Goal: Transaction & Acquisition: Purchase product/service

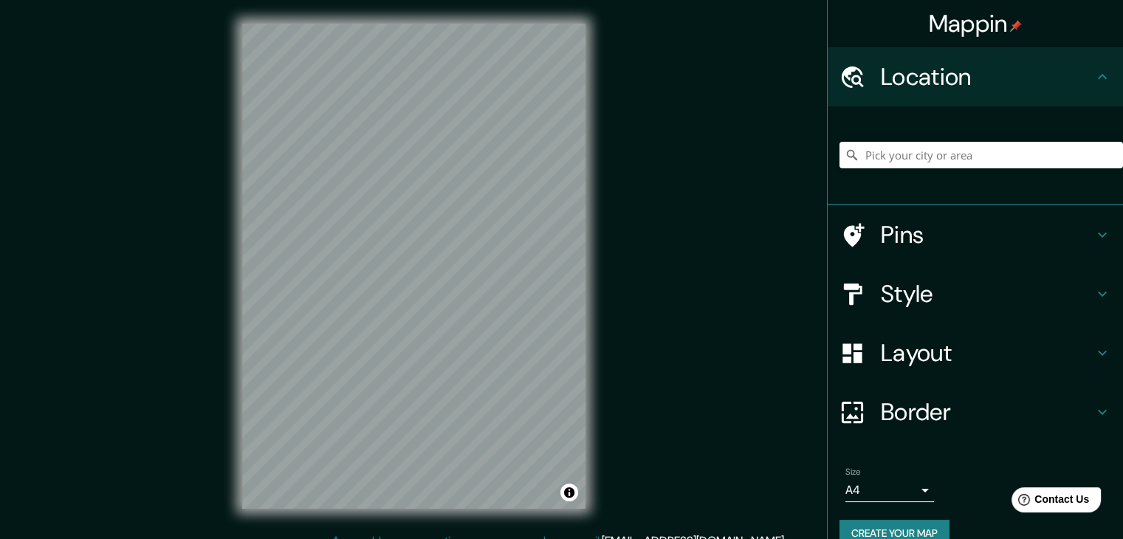
scroll to position [25, 0]
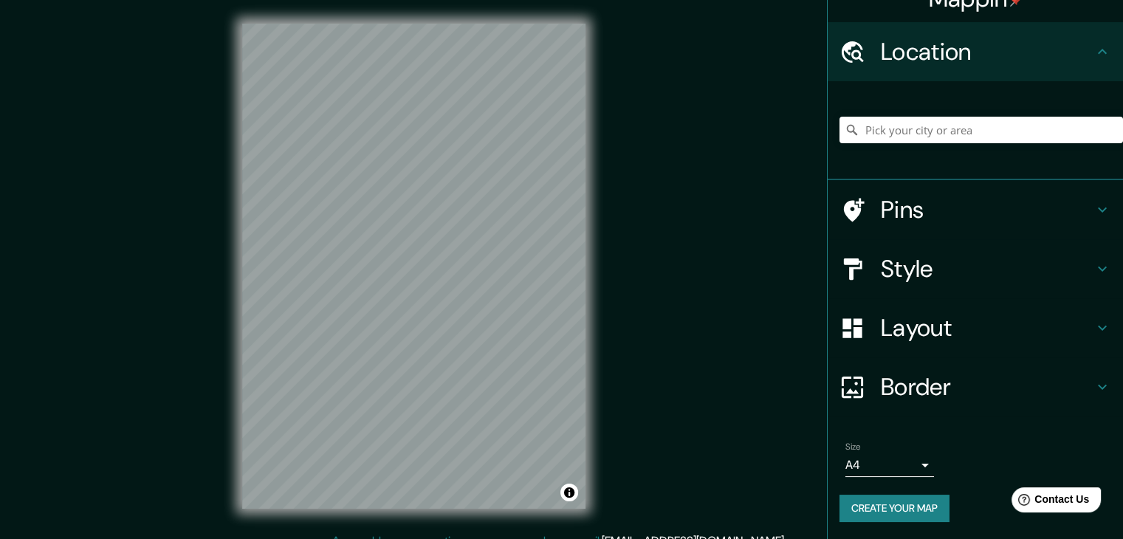
click at [918, 331] on h4 "Layout" at bounding box center [986, 328] width 213 height 30
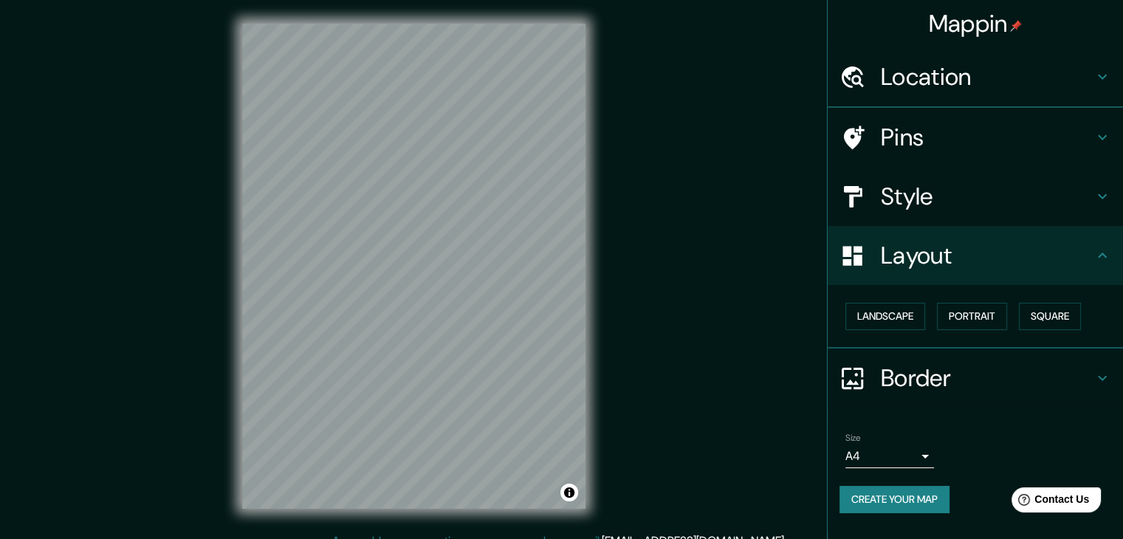
scroll to position [0, 0]
click at [923, 317] on button "Landscape" at bounding box center [885, 316] width 80 height 27
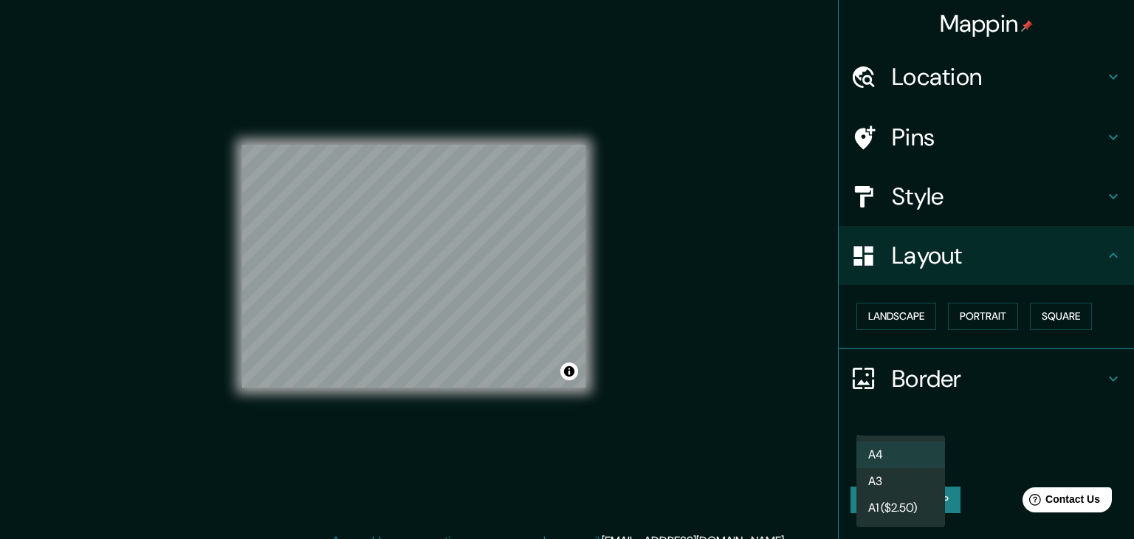
click at [915, 453] on body "Mappin Location Pins Style Layout Landscape Portrait Square Border Choose a bor…" at bounding box center [567, 269] width 1134 height 539
click at [901, 477] on li "A3" at bounding box center [900, 481] width 89 height 27
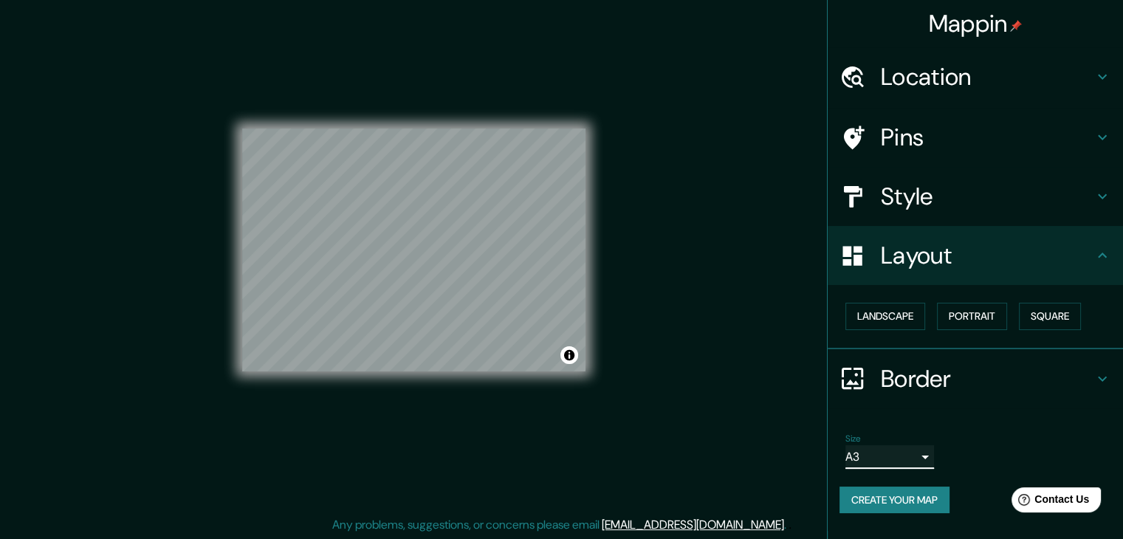
scroll to position [17, 0]
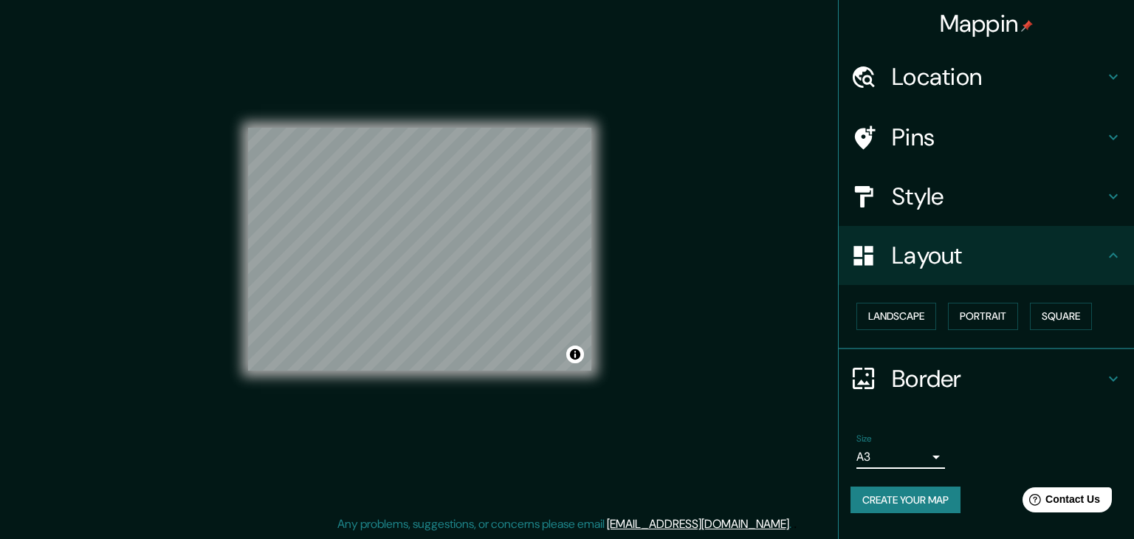
click at [932, 449] on body "Mappin Location Pins Style Layout Landscape Portrait Square Border Choose a bor…" at bounding box center [567, 252] width 1134 height 539
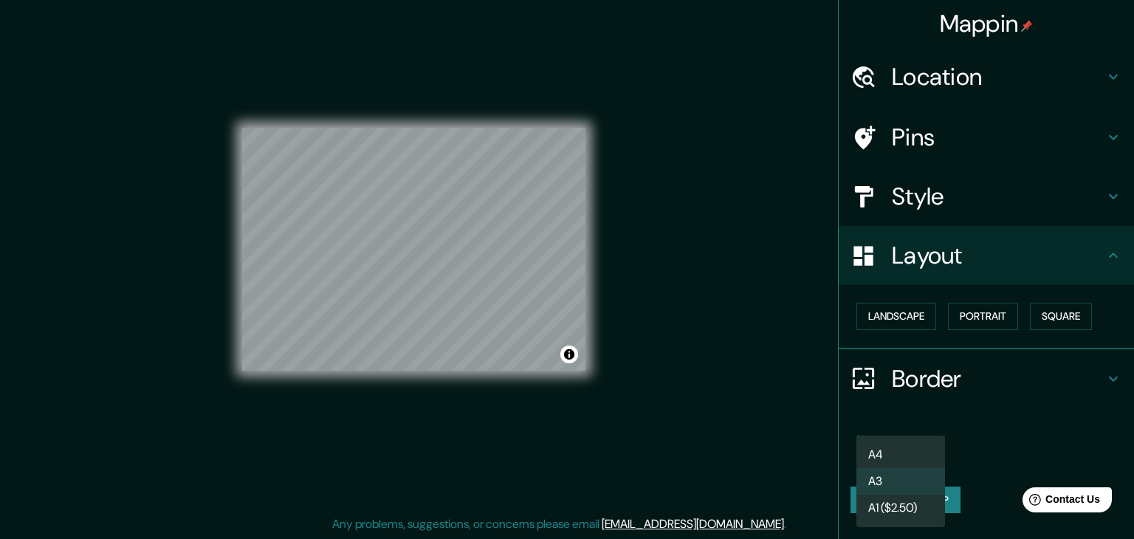
click at [976, 434] on div at bounding box center [567, 269] width 1134 height 539
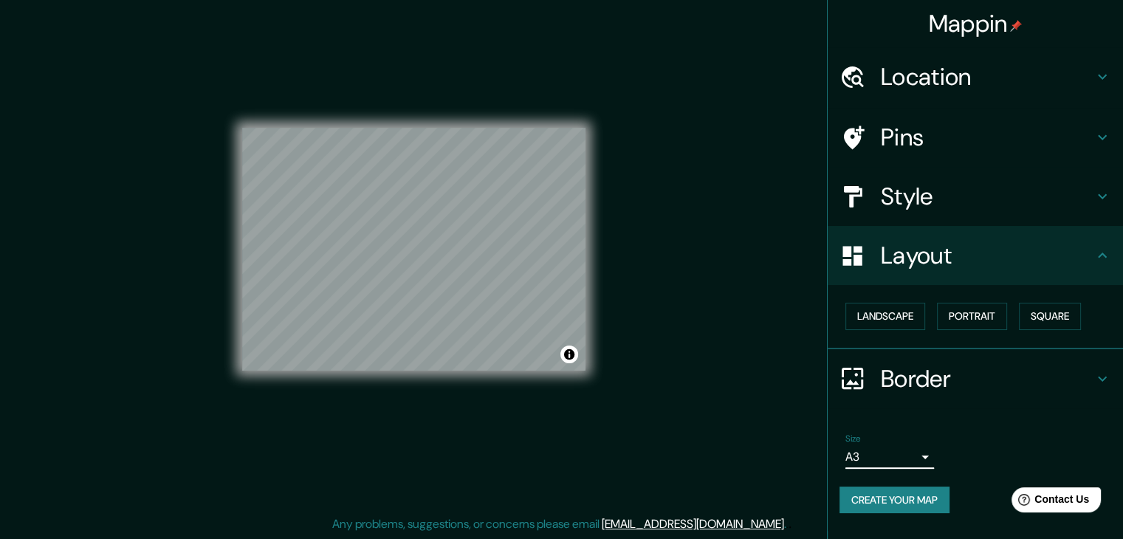
click at [927, 497] on button "Create your map" at bounding box center [894, 499] width 110 height 27
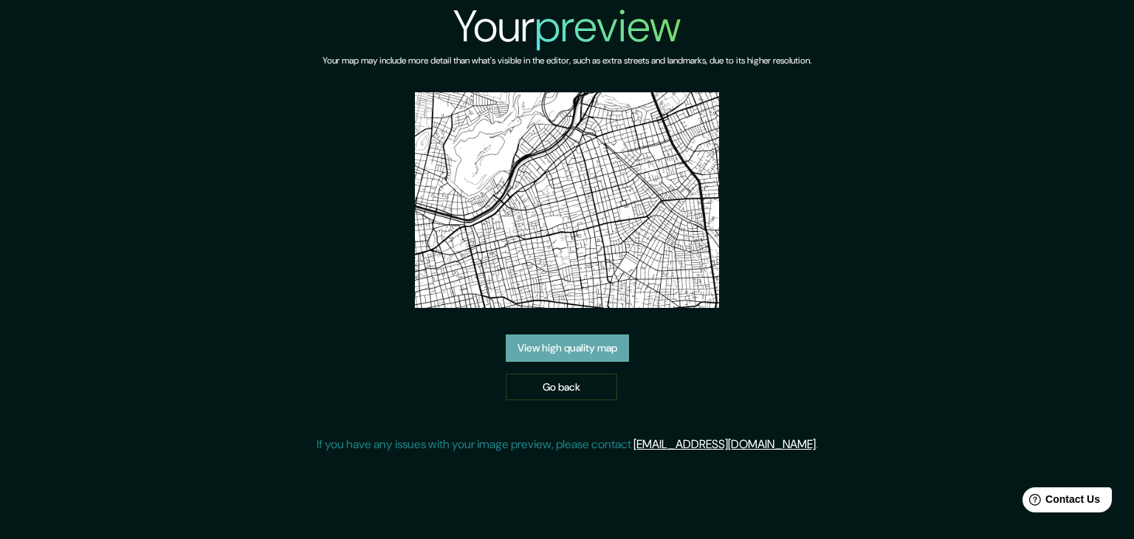
click at [582, 345] on link "View high quality map" at bounding box center [567, 347] width 123 height 27
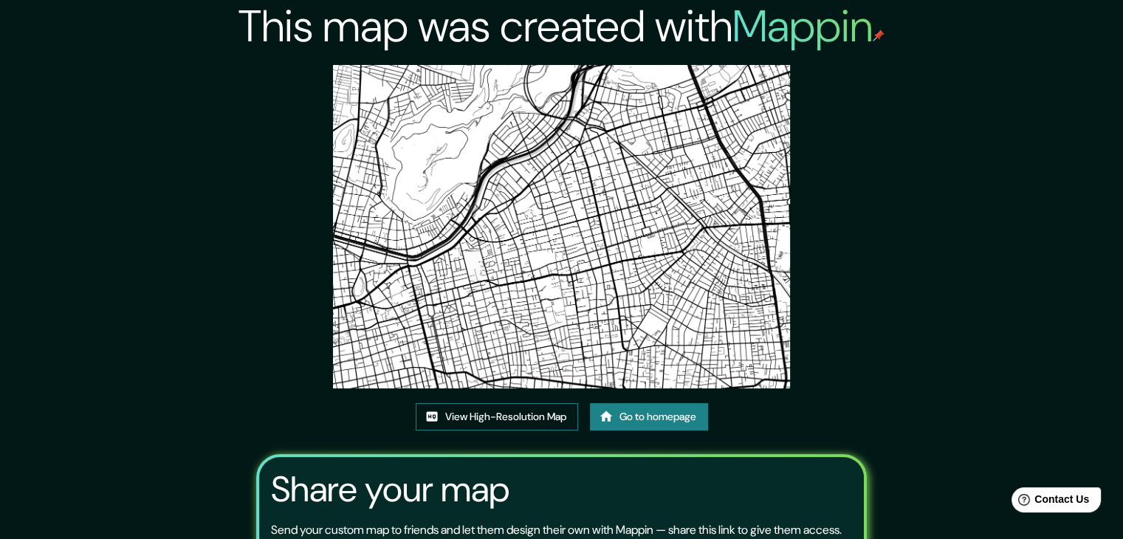
click at [523, 405] on link "View High-Resolution Map" at bounding box center [497, 416] width 162 height 27
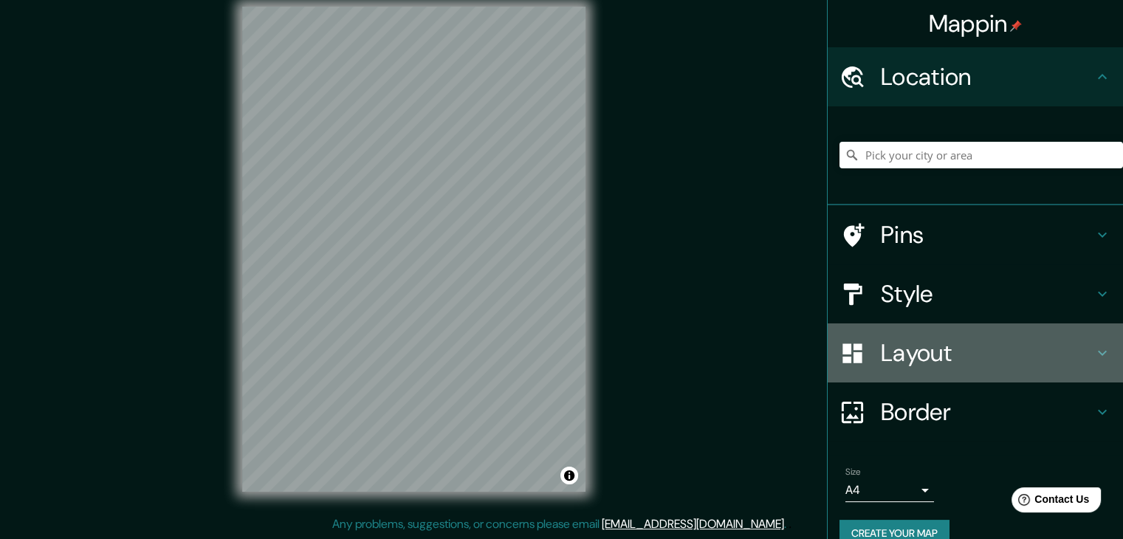
click at [931, 342] on h4 "Layout" at bounding box center [986, 353] width 213 height 30
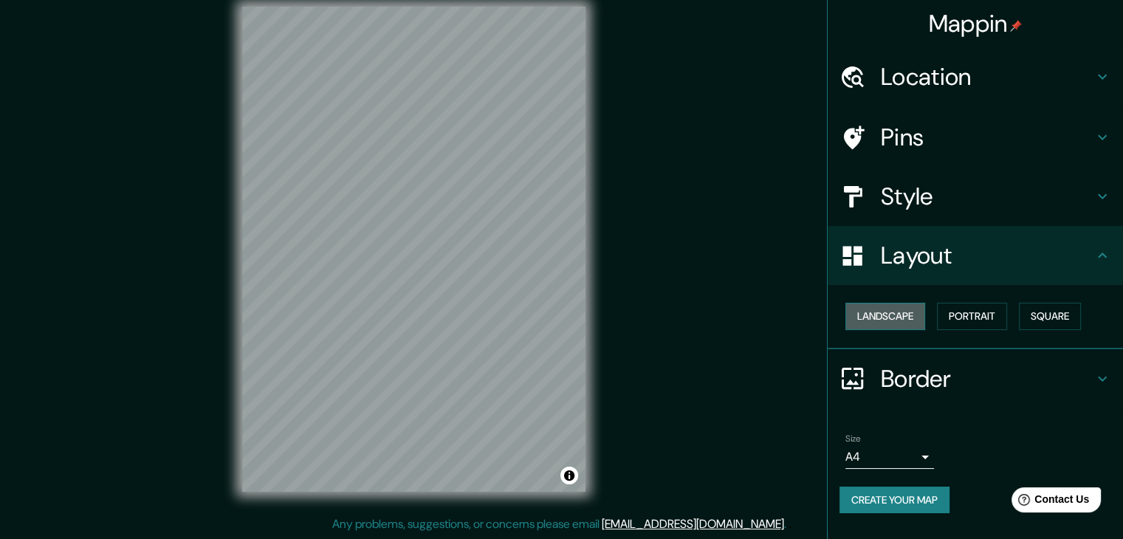
click at [908, 317] on button "Landscape" at bounding box center [885, 316] width 80 height 27
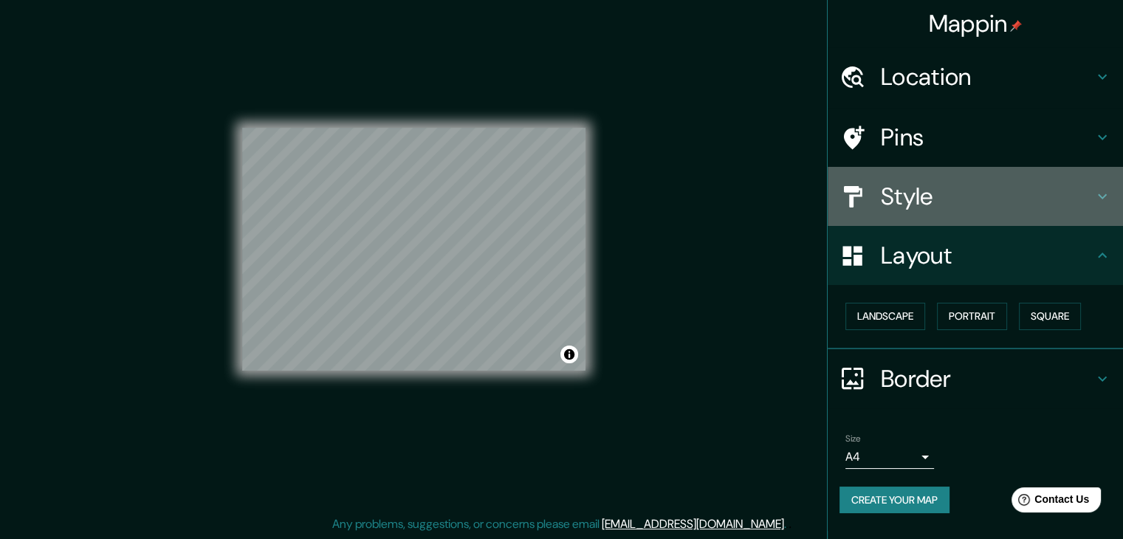
click at [937, 196] on h4 "Style" at bounding box center [986, 197] width 213 height 30
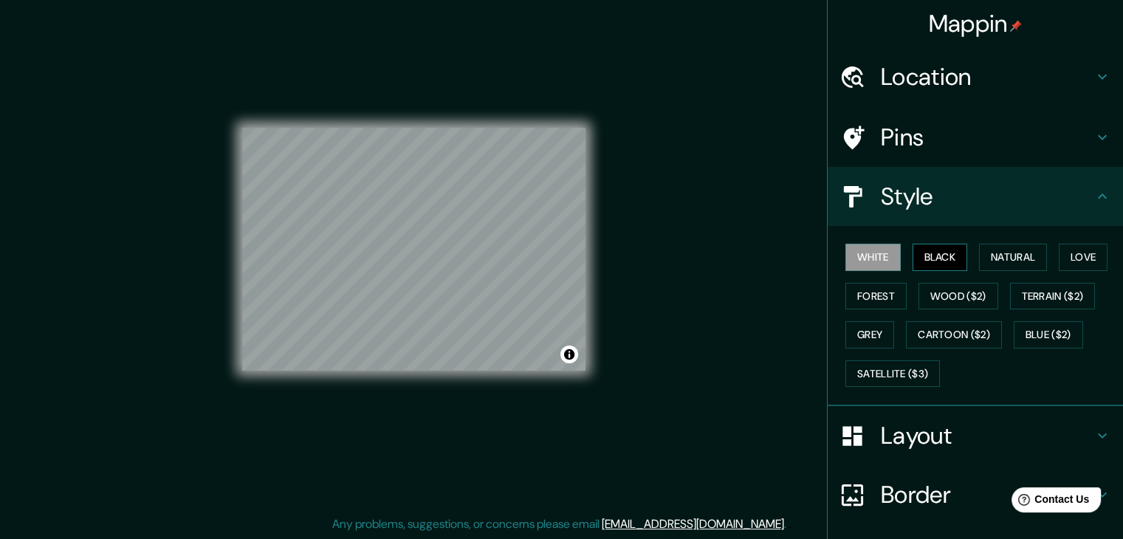
click at [934, 252] on button "Black" at bounding box center [939, 257] width 55 height 27
click at [1017, 259] on button "Natural" at bounding box center [1013, 257] width 68 height 27
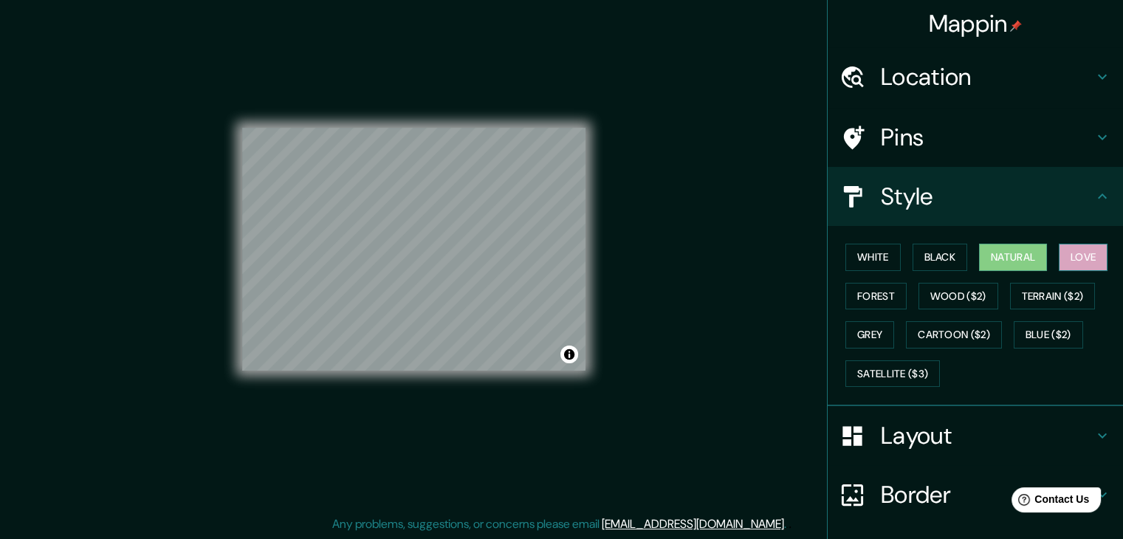
click at [1058, 258] on button "Love" at bounding box center [1082, 257] width 49 height 27
click at [859, 292] on button "Forest" at bounding box center [875, 296] width 61 height 27
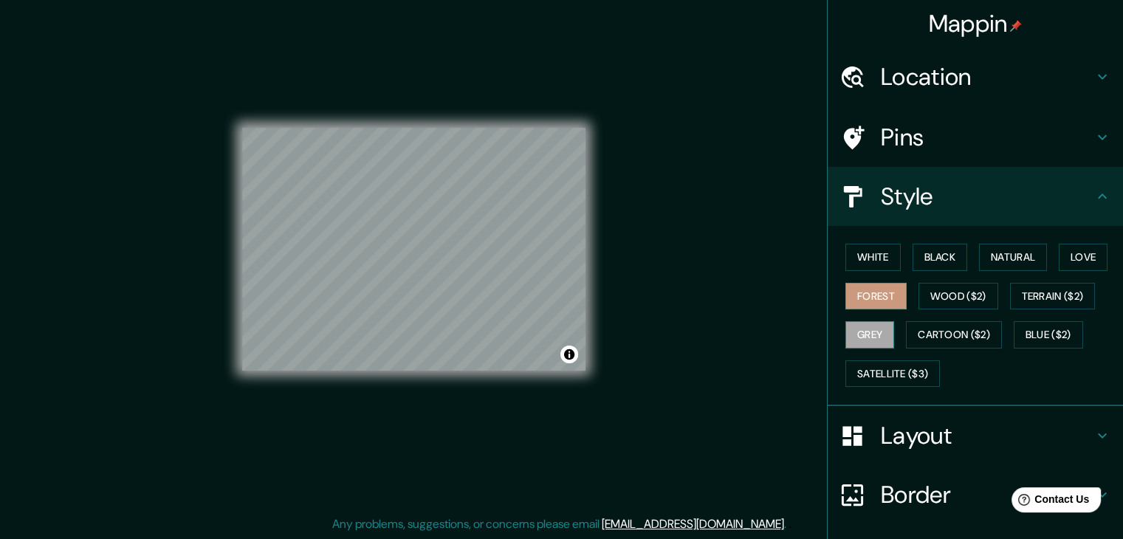
click at [865, 329] on button "Grey" at bounding box center [869, 334] width 49 height 27
click at [1080, 255] on button "Love" at bounding box center [1082, 257] width 49 height 27
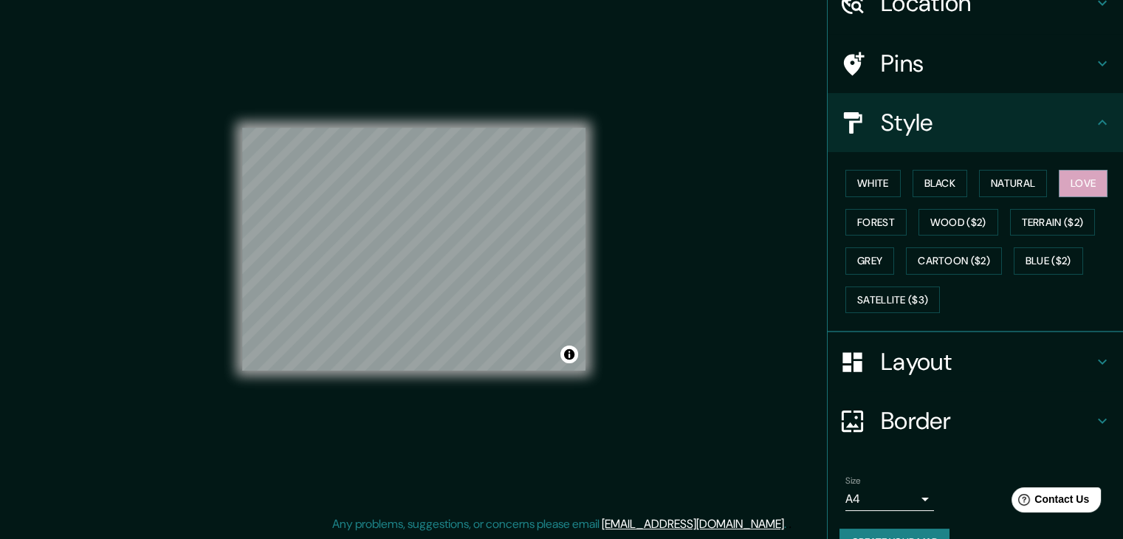
scroll to position [106, 0]
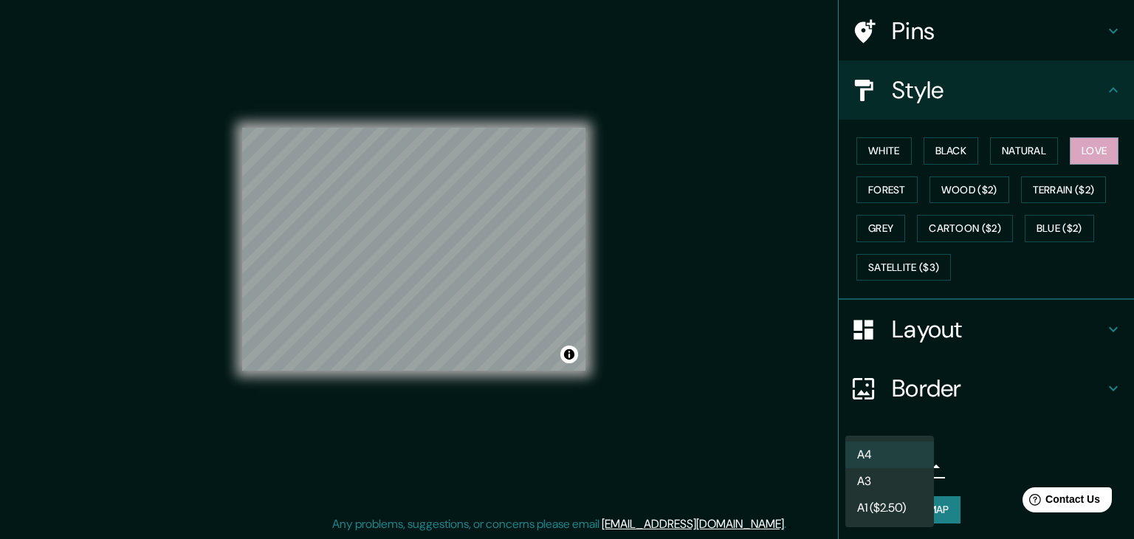
click at [906, 464] on body "Mappin Location Pins Style White Black Natural Love Forest Wood ($2) Terrain ($…" at bounding box center [567, 252] width 1134 height 539
click at [908, 475] on li "A3" at bounding box center [889, 481] width 89 height 27
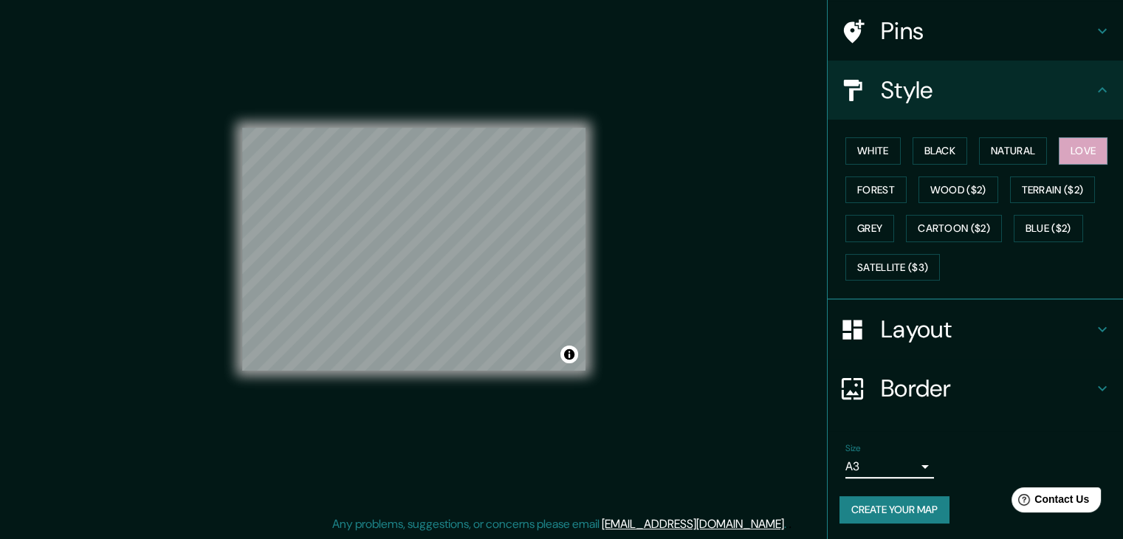
click at [918, 503] on button "Create your map" at bounding box center [894, 509] width 110 height 27
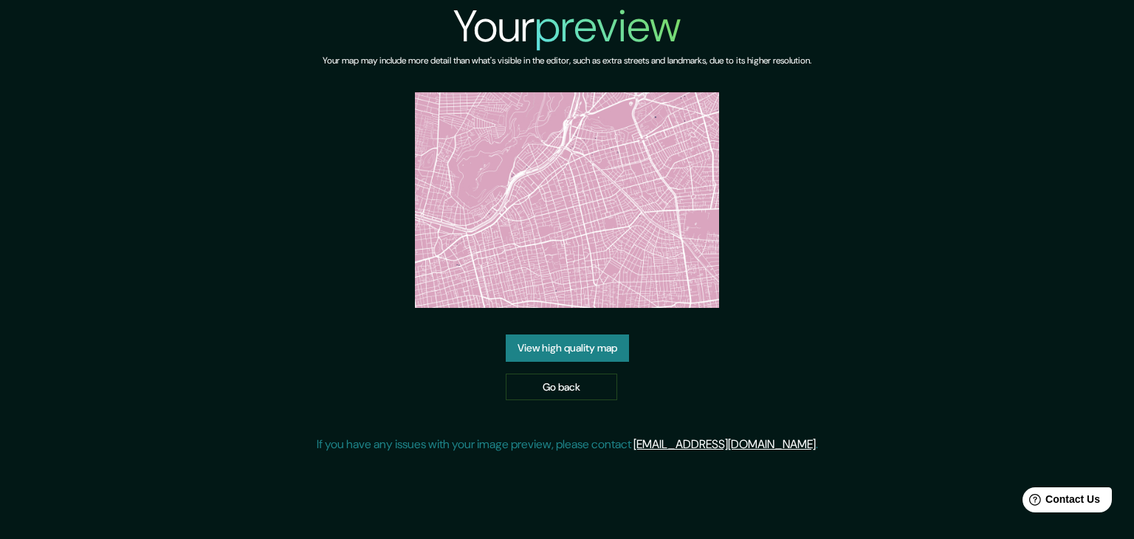
click at [594, 346] on link "View high quality map" at bounding box center [567, 347] width 123 height 27
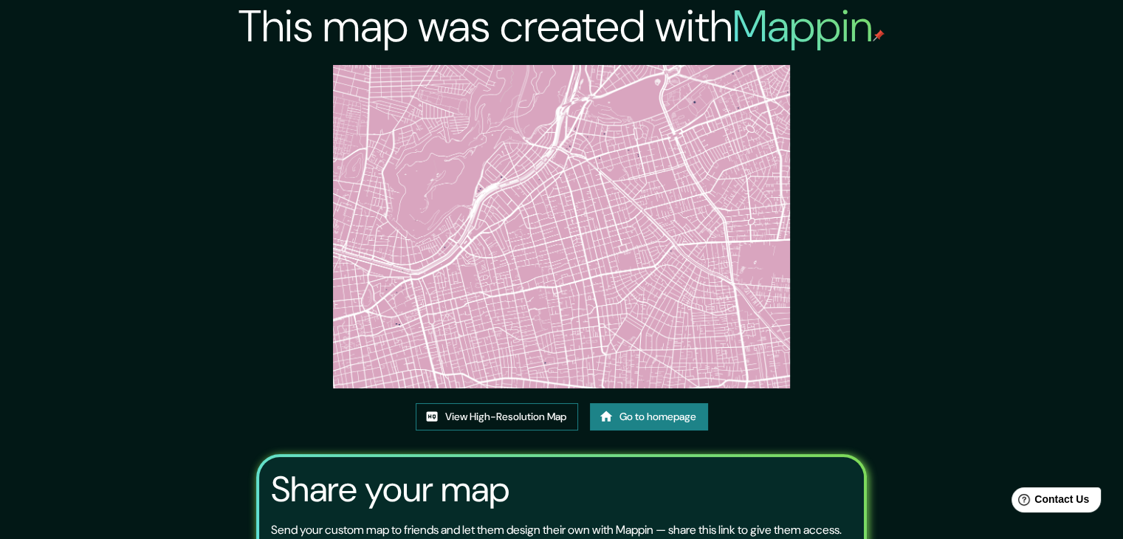
click at [519, 413] on link "View High-Resolution Map" at bounding box center [497, 416] width 162 height 27
